Goal: Find specific page/section

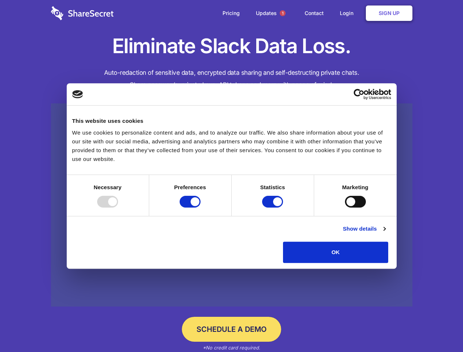
click at [118, 208] on div at bounding box center [107, 202] width 21 height 12
click at [201, 208] on input "Preferences" at bounding box center [190, 202] width 21 height 12
checkbox input "false"
click at [274, 208] on input "Statistics" at bounding box center [272, 202] width 21 height 12
checkbox input "false"
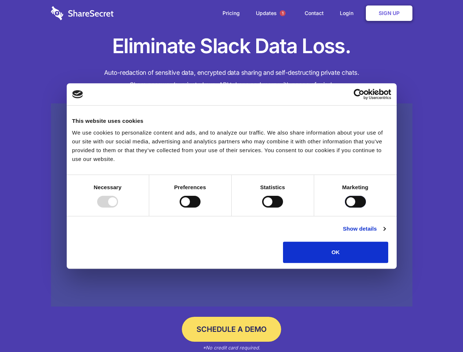
click at [345, 208] on input "Marketing" at bounding box center [355, 202] width 21 height 12
checkbox input "true"
click at [385, 233] on link "Show details" at bounding box center [364, 228] width 43 height 9
click at [0, 0] on div "Necessary cookies help make a website usable by enabling basic functions like p…" at bounding box center [0, 0] width 0 height 0
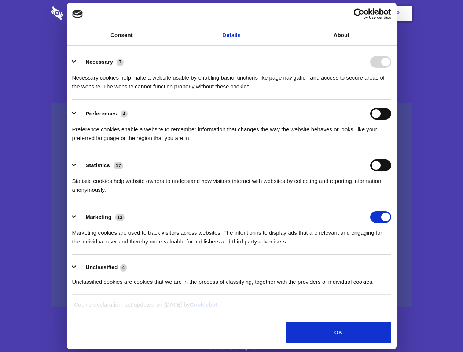
click at [282, 13] on span "1" at bounding box center [283, 13] width 6 height 6
